Goal: Information Seeking & Learning: Learn about a topic

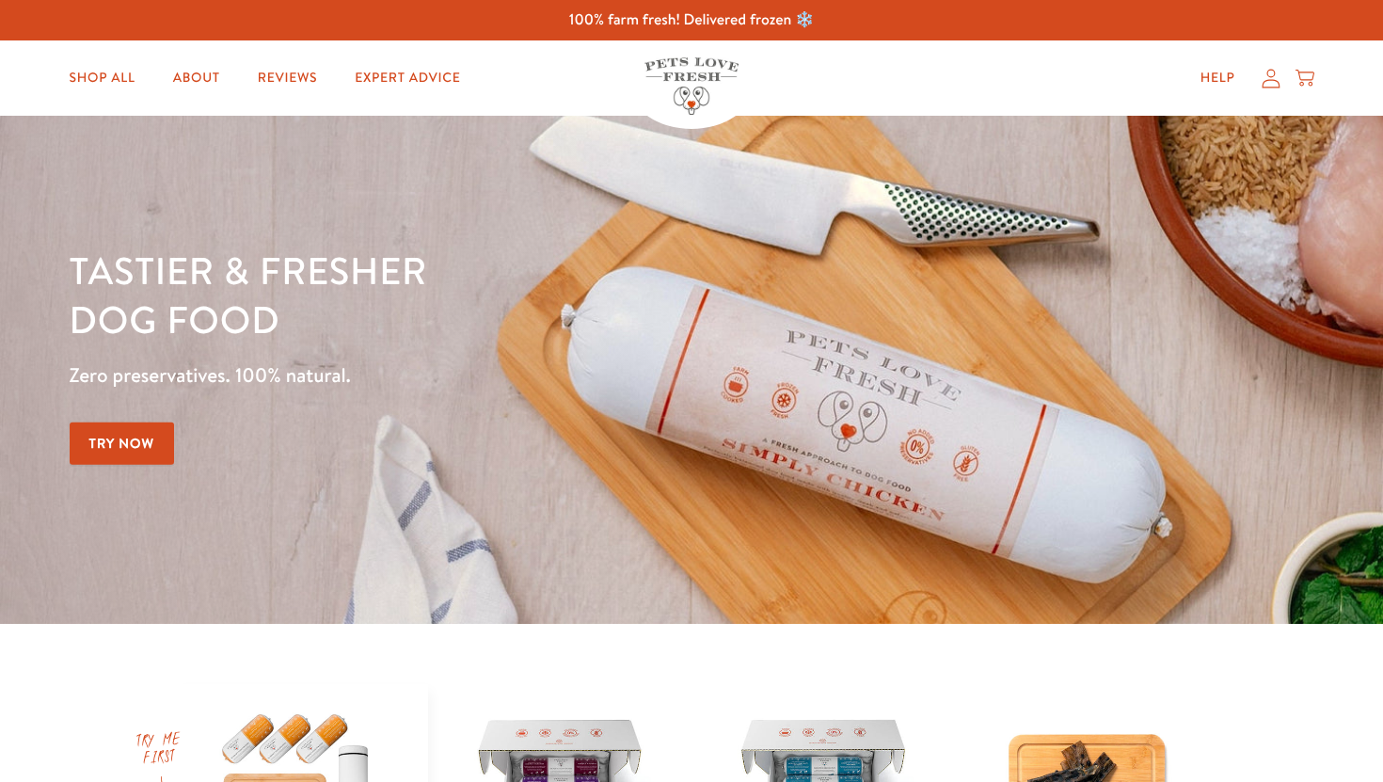
scroll to position [633, 0]
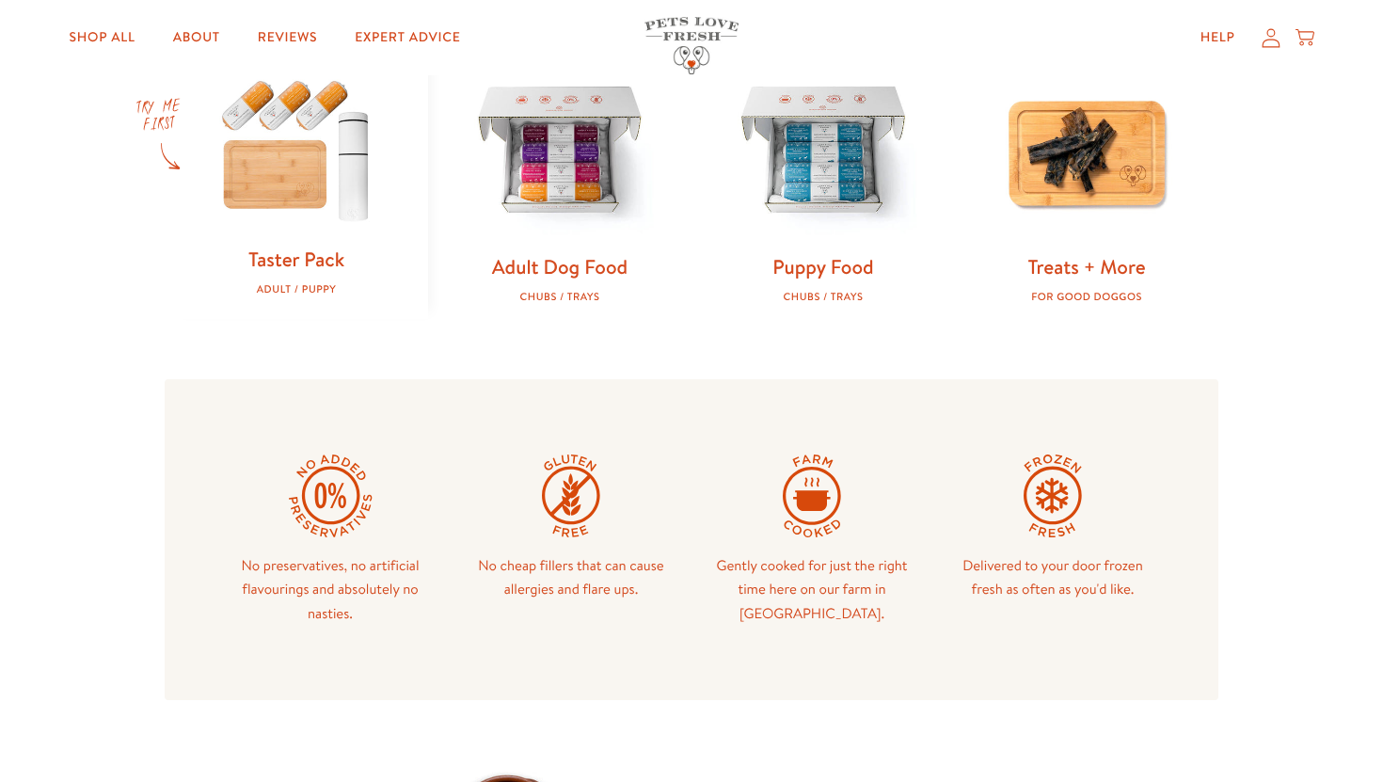
click at [509, 207] on img at bounding box center [559, 152] width 203 height 203
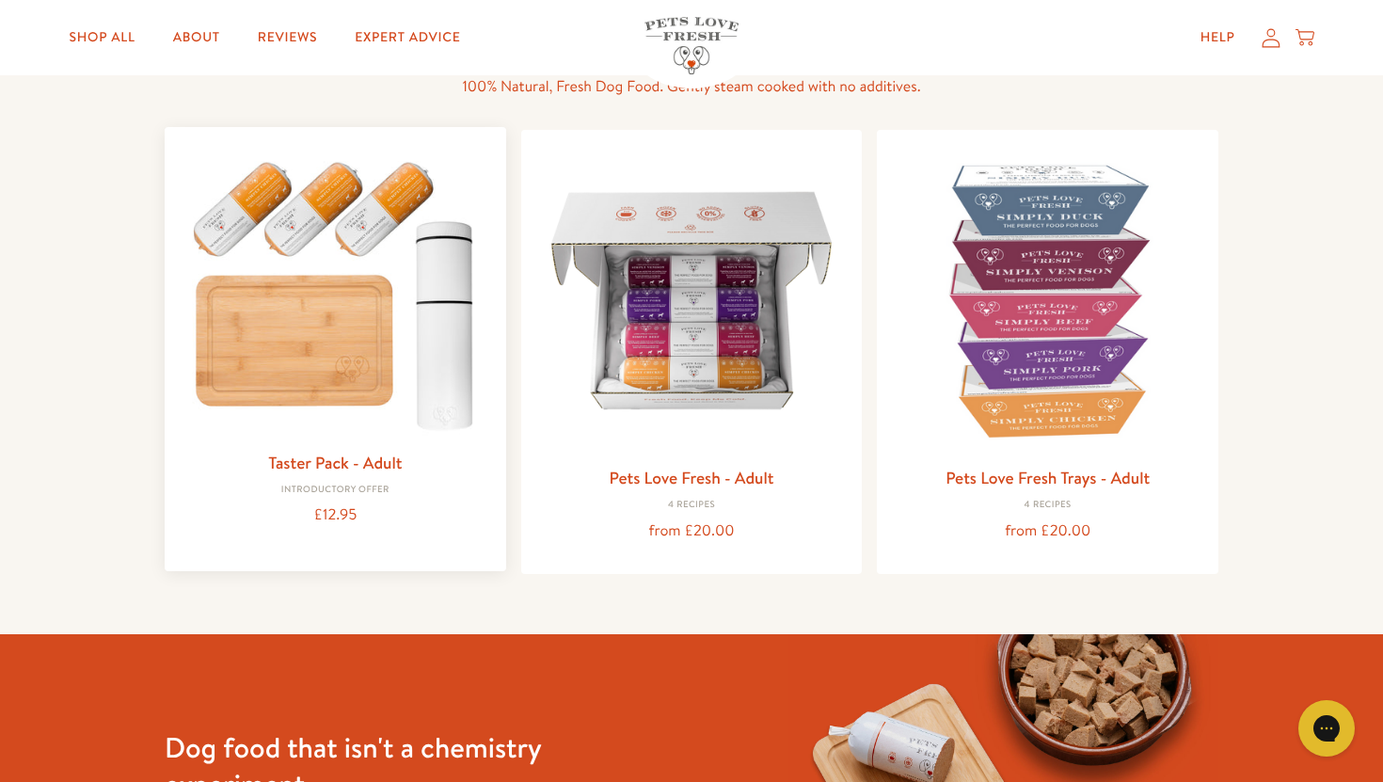
click at [428, 429] on img at bounding box center [335, 291] width 311 height 298
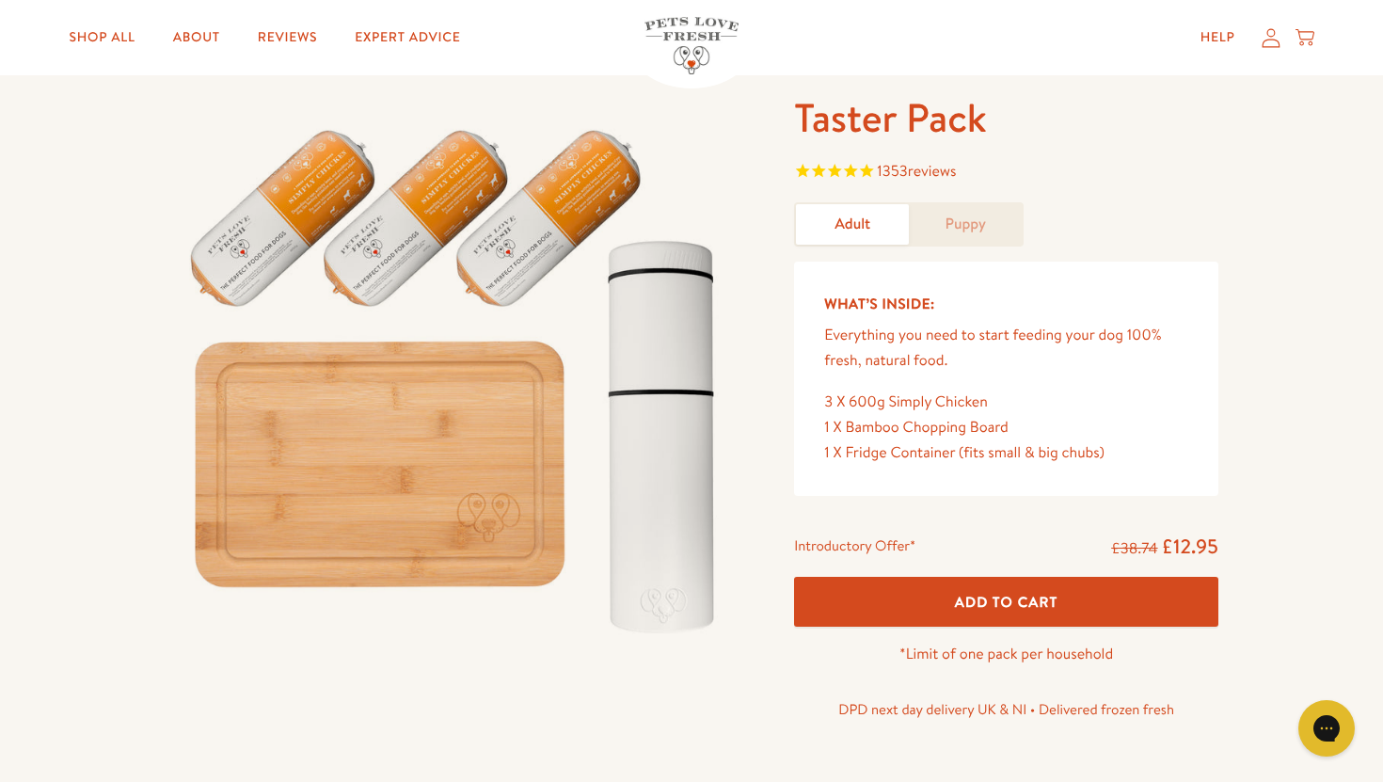
scroll to position [110, 0]
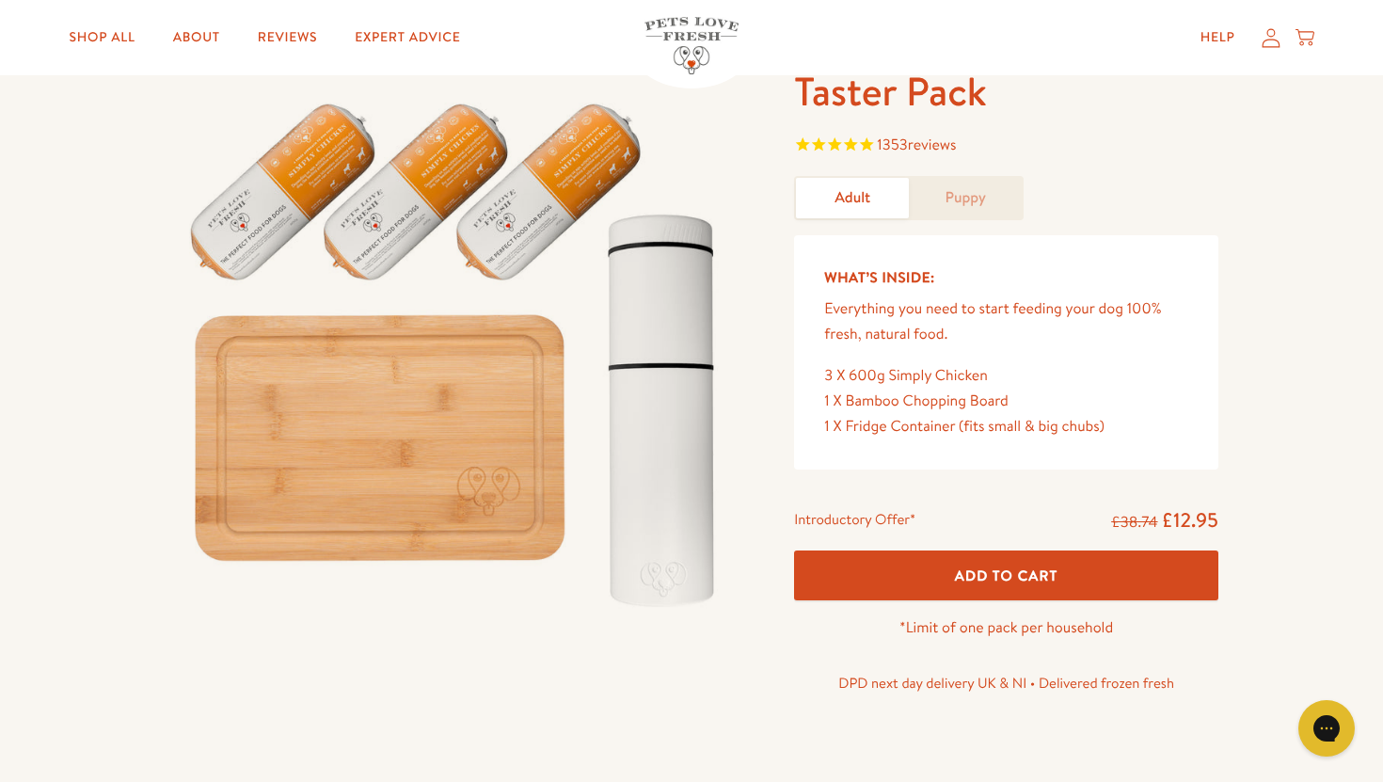
click at [927, 167] on form "Taster Pack 1353 reviews Adult Puppy What’s Inside: Everything you need to star…" at bounding box center [1006, 391] width 424 height 650
click at [948, 195] on link "Puppy" at bounding box center [965, 198] width 113 height 40
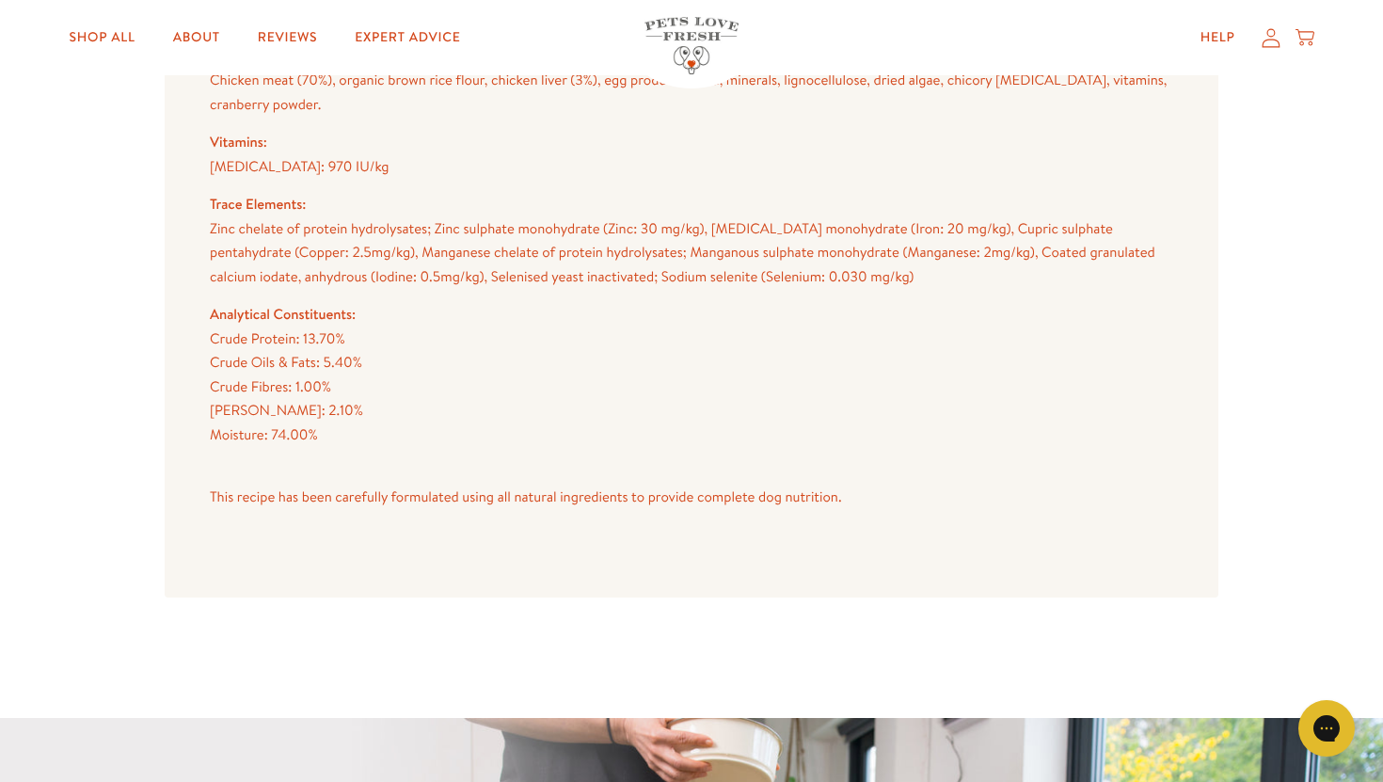
scroll to position [2466, 0]
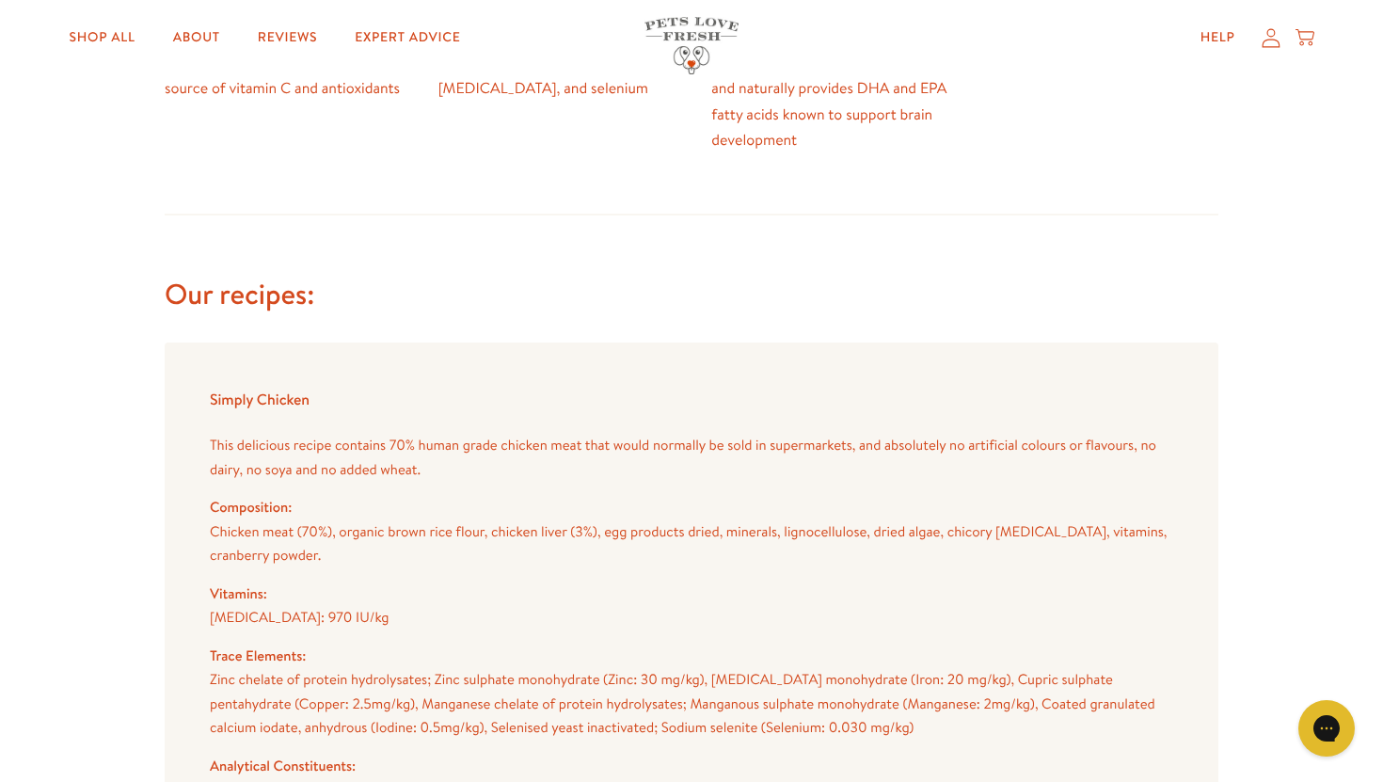
scroll to position [1883, 0]
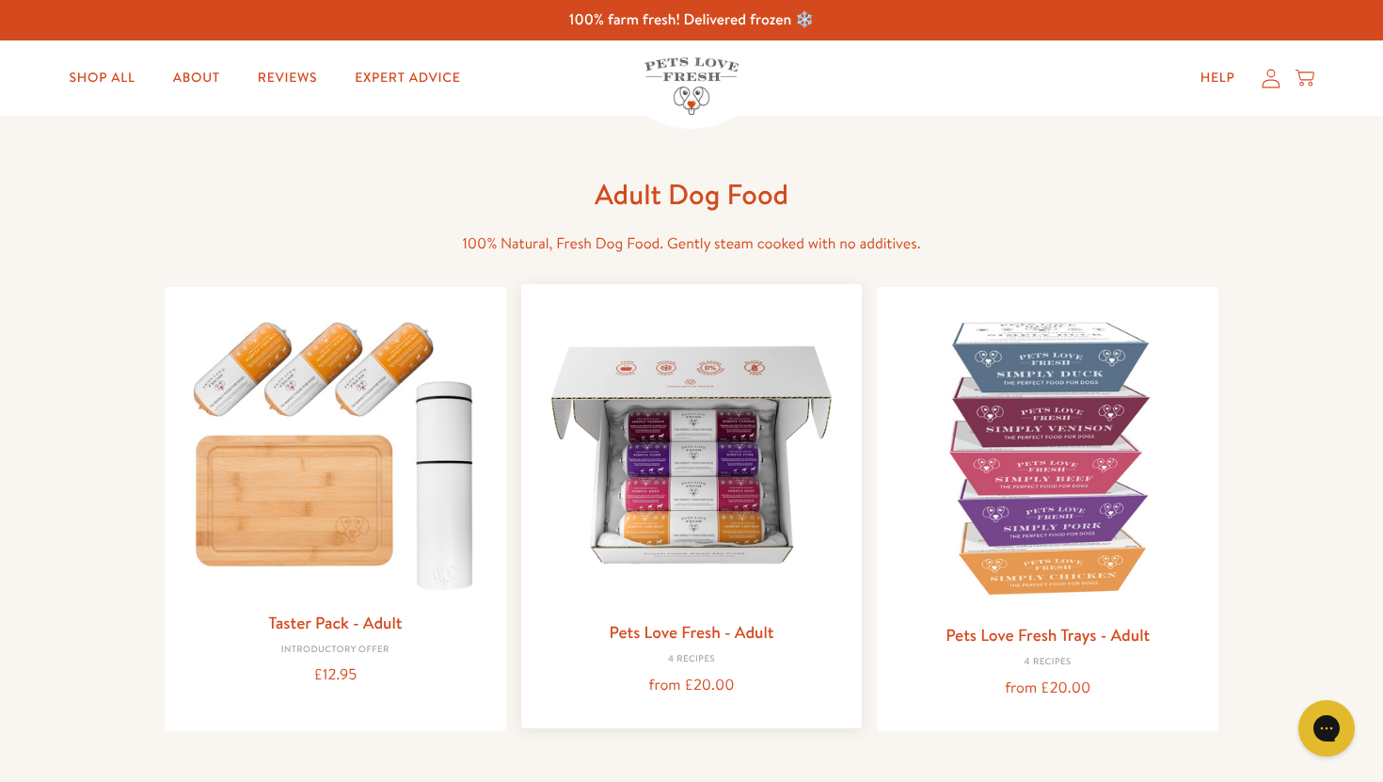
click at [674, 559] on img at bounding box center [691, 454] width 311 height 311
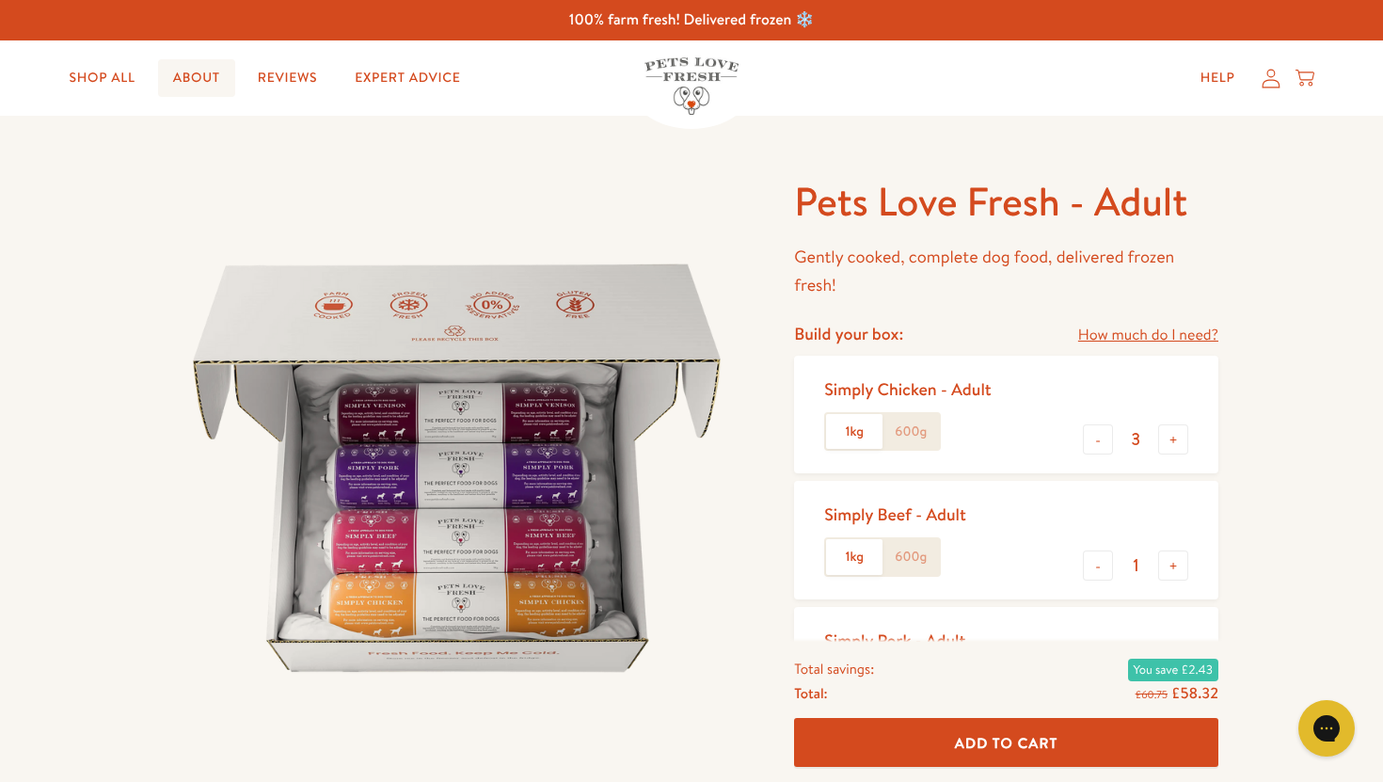
click at [217, 85] on link "About" at bounding box center [196, 78] width 77 height 38
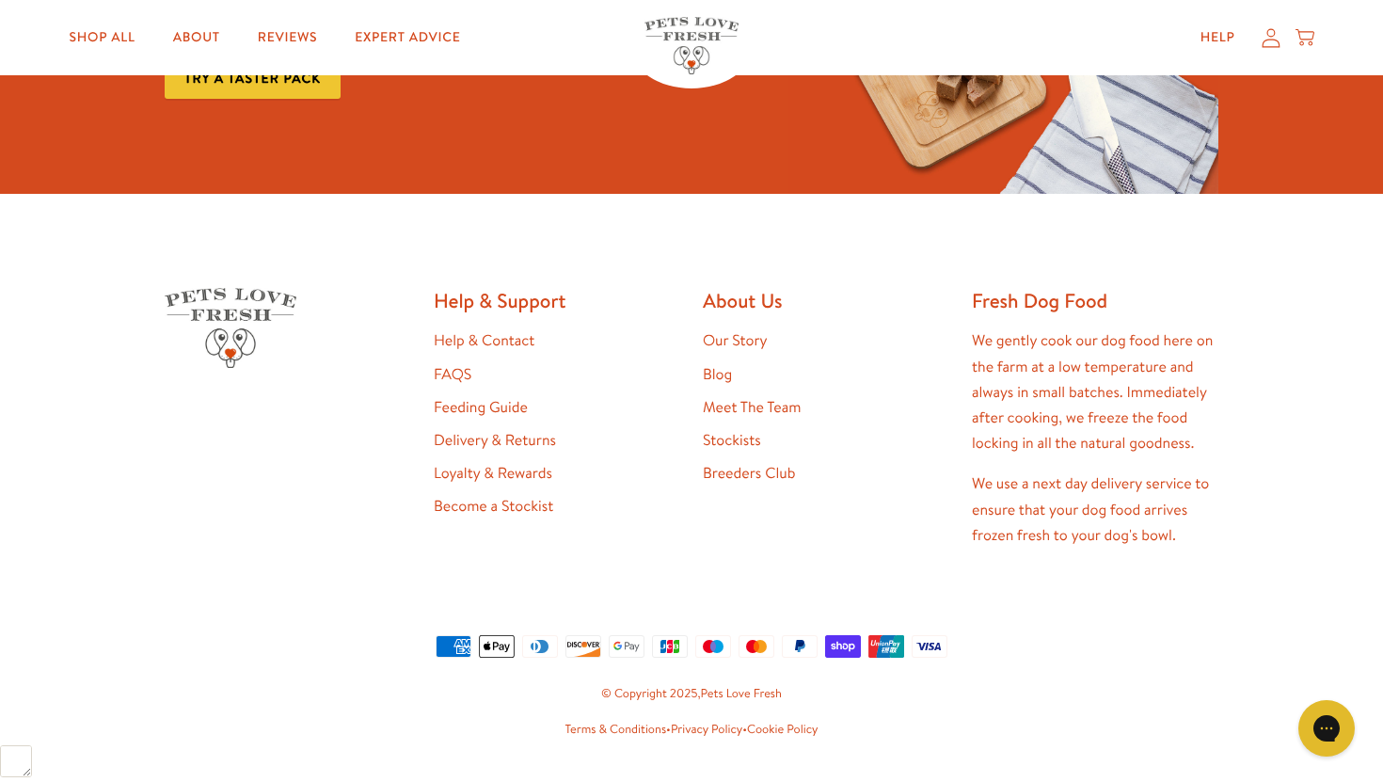
scroll to position [4977, 0]
